Goal: Task Accomplishment & Management: Use online tool/utility

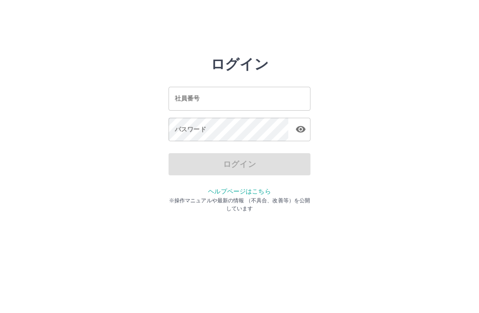
click at [234, 98] on input "社員番号" at bounding box center [239, 98] width 142 height 23
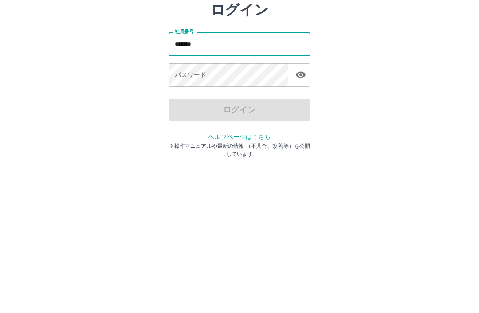
type input "*******"
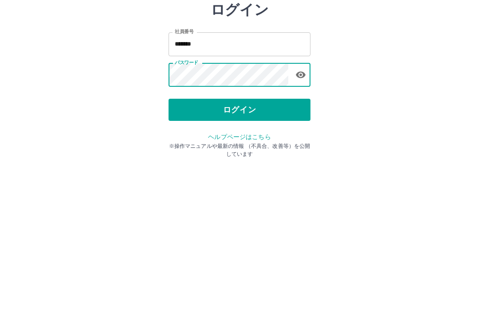
click at [256, 153] on button "ログイン" at bounding box center [239, 164] width 142 height 22
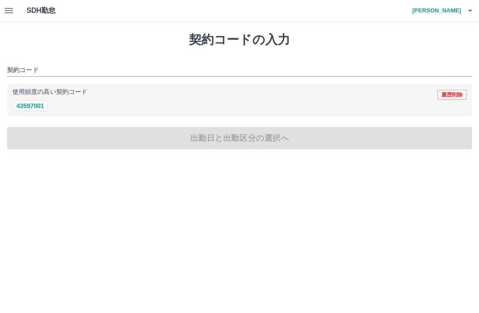
click at [34, 104] on button "43597001" at bounding box center [29, 106] width 35 height 11
type input "********"
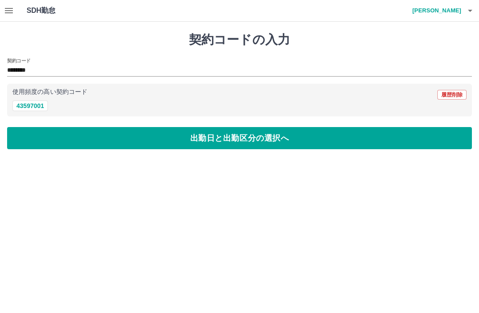
click at [27, 65] on input "********" at bounding box center [232, 70] width 451 height 11
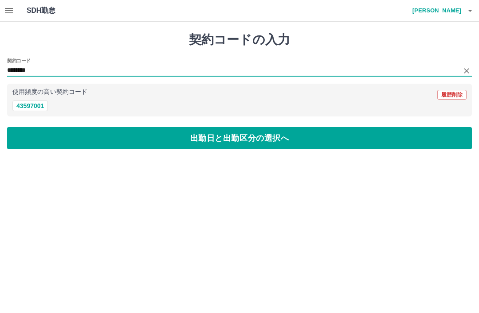
click at [30, 106] on button "43597001" at bounding box center [29, 106] width 35 height 11
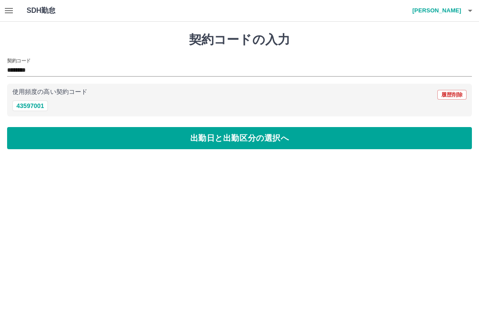
click at [17, 9] on button "button" at bounding box center [9, 10] width 18 height 21
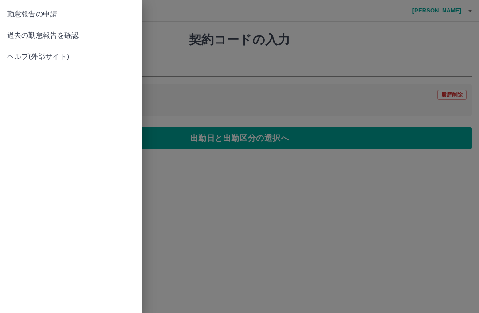
click at [81, 37] on span "過去の勤怠報告を確認" at bounding box center [71, 35] width 128 height 11
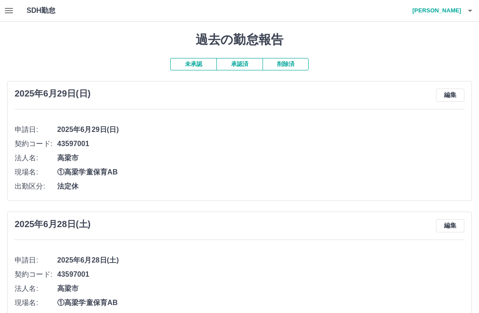
click at [242, 62] on button "承認済" at bounding box center [239, 64] width 46 height 12
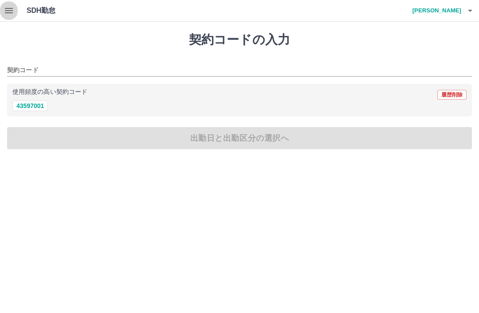
click at [12, 9] on icon "button" at bounding box center [9, 10] width 11 height 11
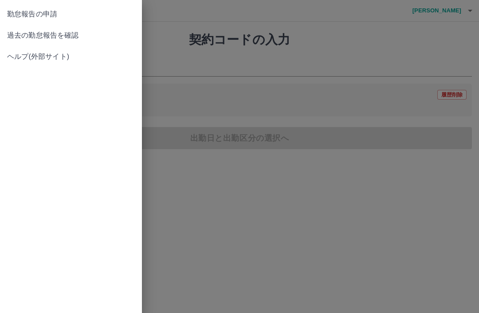
click at [77, 35] on span "過去の勤怠報告を確認" at bounding box center [71, 35] width 128 height 11
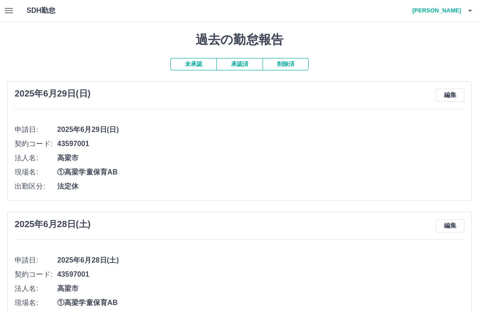
click at [39, 13] on h1 "SDH勤怠" at bounding box center [56, 10] width 58 height 21
click at [26, 12] on div "SDH勤怠 小原　和子" at bounding box center [239, 11] width 479 height 22
click at [237, 63] on button "承認済" at bounding box center [239, 64] width 46 height 12
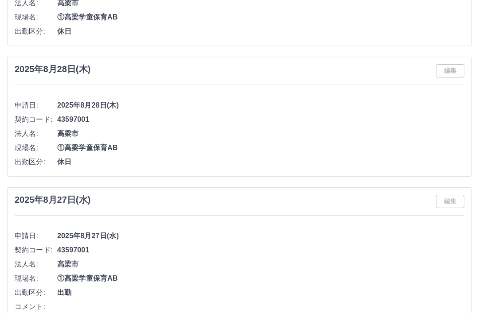
scroll to position [3947, 0]
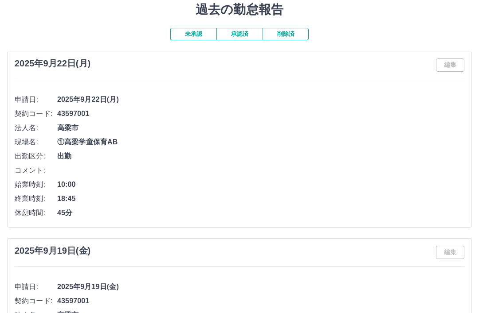
scroll to position [0, 0]
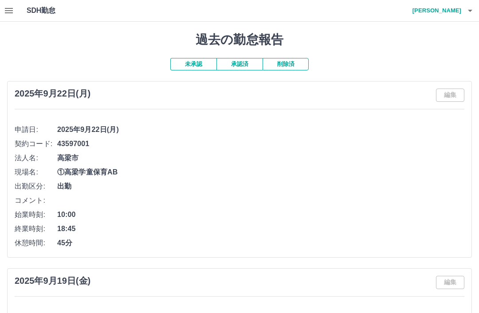
click at [473, 10] on icon "button" at bounding box center [469, 10] width 11 height 11
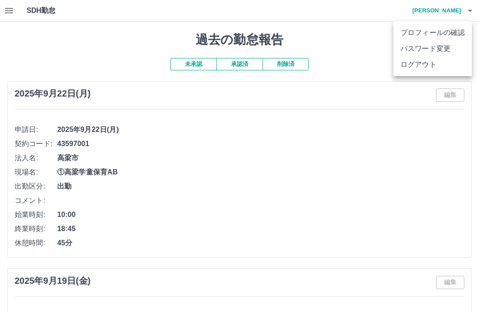
click at [423, 66] on li "ログアウト" at bounding box center [432, 65] width 78 height 16
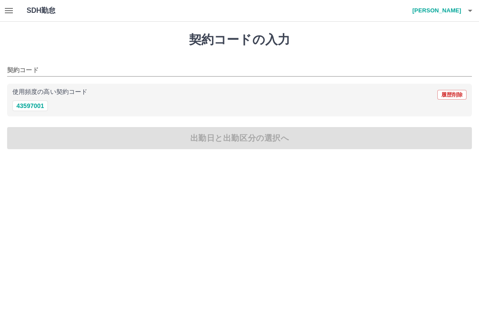
click at [13, 12] on icon "button" at bounding box center [9, 10] width 8 height 5
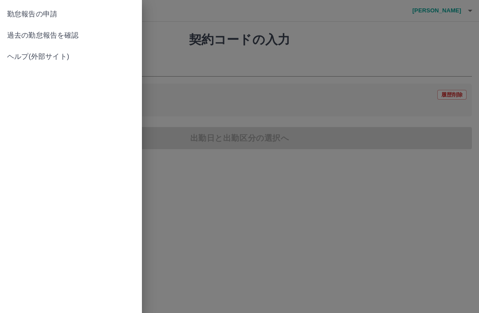
click at [74, 33] on span "過去の勤怠報告を確認" at bounding box center [71, 35] width 128 height 11
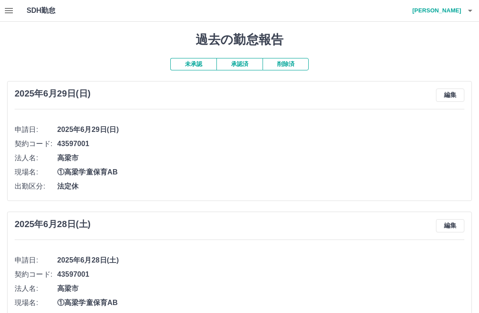
click at [243, 64] on button "承認済" at bounding box center [239, 64] width 46 height 12
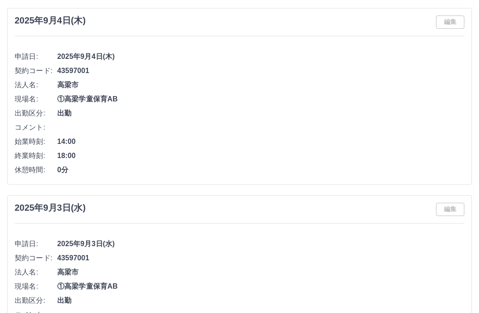
scroll to position [3947, 0]
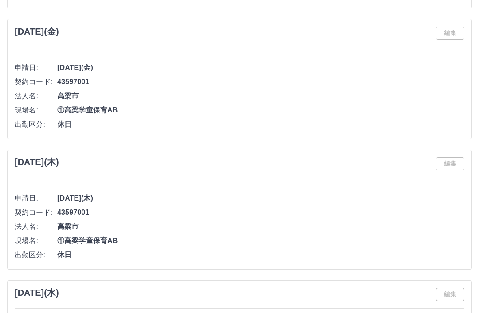
scroll to position [6073, 0]
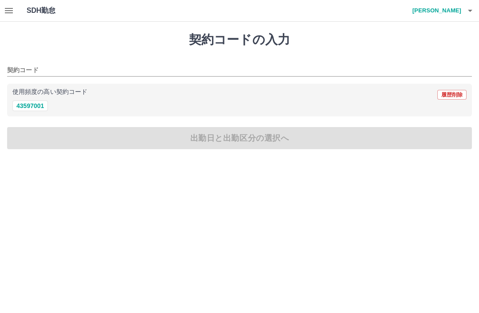
click at [460, 12] on h4 "小原　和子" at bounding box center [434, 10] width 53 height 21
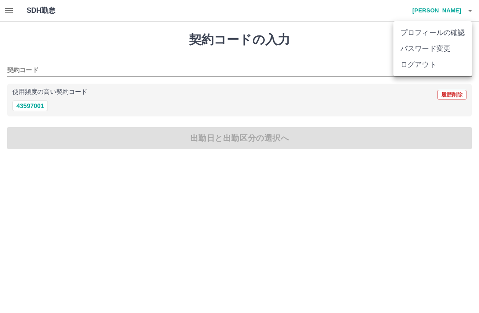
click at [424, 69] on li "ログアウト" at bounding box center [432, 65] width 78 height 16
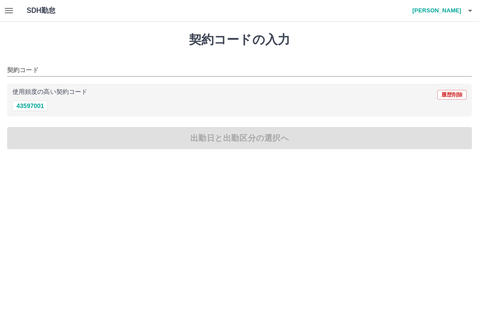
click at [458, 10] on h4 "[PERSON_NAME]" at bounding box center [434, 10] width 53 height 21
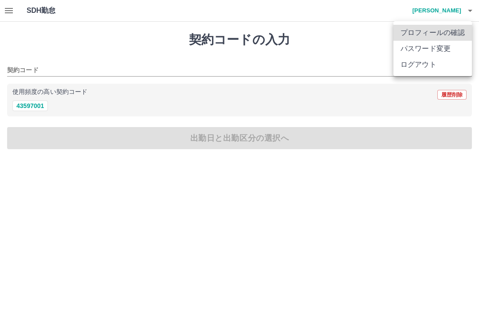
click at [429, 70] on li "ログアウト" at bounding box center [432, 65] width 78 height 16
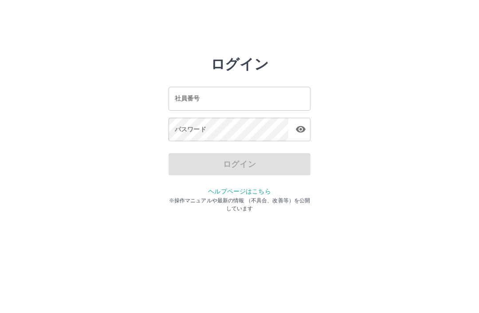
click at [91, 59] on div "ログイン 社員番号 社員番号 パスワード パスワード ログイン ヘルプページはこちら ※操作マニュアルや最新の情報 （不具合、改善等）を公開しています" at bounding box center [239, 127] width 479 height 142
click at [102, 87] on div "ログイン 社員番号 社員番号 パスワード パスワード ログイン ヘルプページはこちら ※操作マニュアルや最新の情報 （不具合、改善等）を公開しています" at bounding box center [239, 127] width 479 height 142
